Goal: Navigation & Orientation: Go to known website

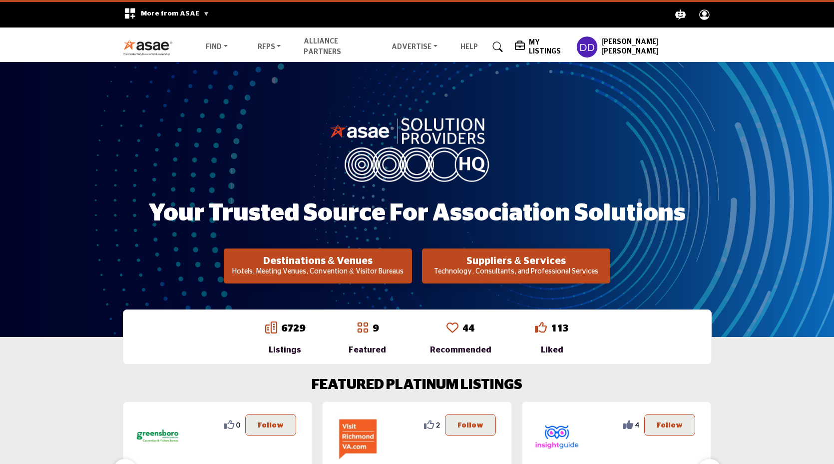
click at [136, 48] on img at bounding box center [150, 47] width 55 height 16
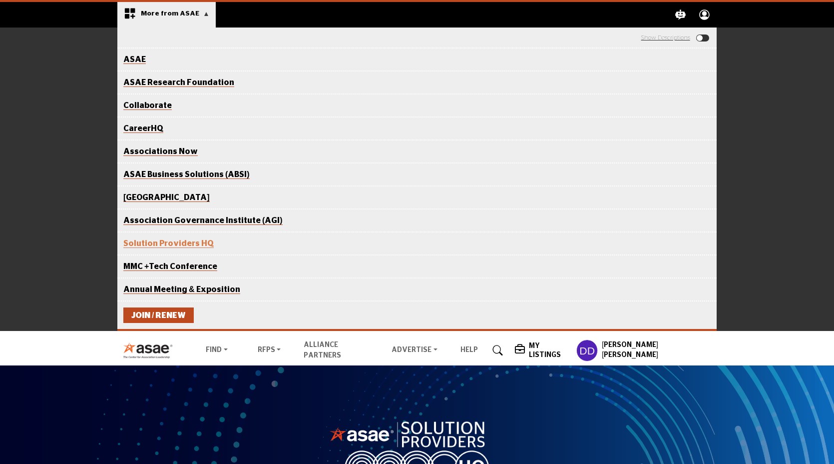
click at [97, 6] on section "More from ASAE .asae-eb-switcher-icon { fill: #ffffff; stroke-width: 0px; } .as…" at bounding box center [417, 165] width 834 height 331
click at [131, 58] on link "ASAE" at bounding box center [134, 59] width 22 height 8
click at [768, 15] on section "More from ASAE .asae-eb-switcher-icon { fill: #ffffff; stroke-width: 0px; } .as…" at bounding box center [417, 165] width 834 height 331
click at [141, 8] on div "More from ASAE .asae-eb-switcher-icon { fill: #ffffff; stroke-width: 0px; } .as…" at bounding box center [166, 14] width 98 height 25
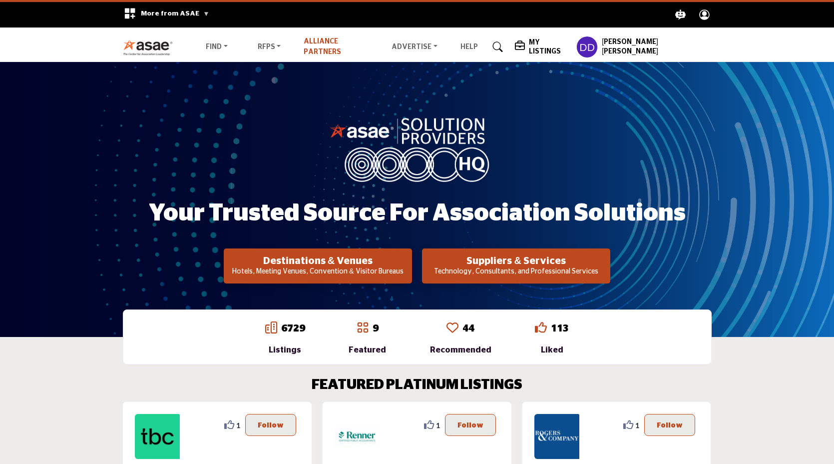
click at [341, 45] on link "Alliance Partners" at bounding box center [322, 46] width 37 height 17
